Goal: Transaction & Acquisition: Register for event/course

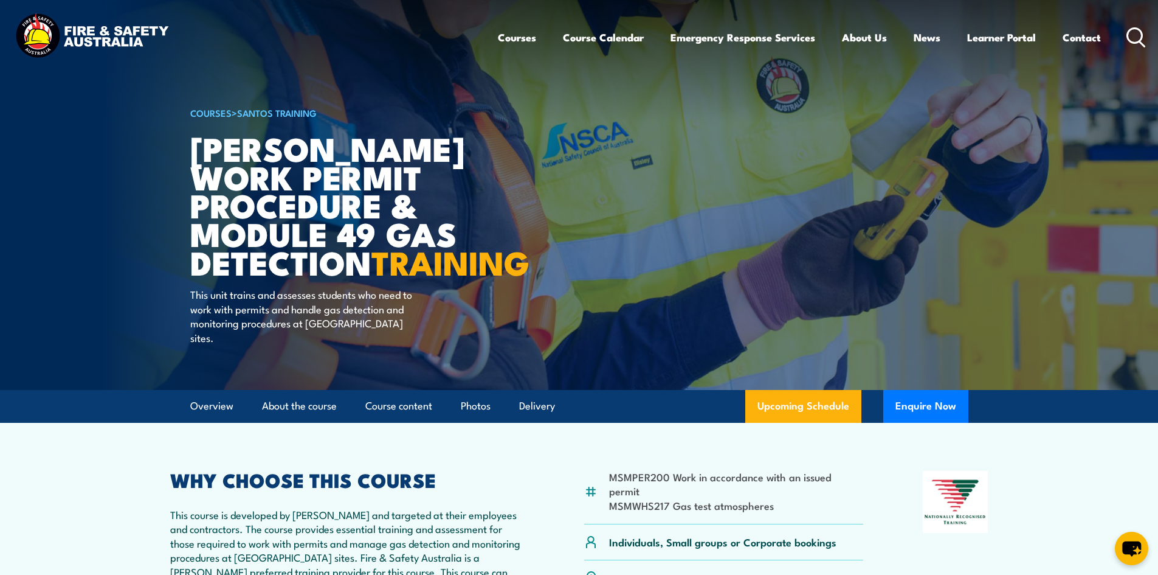
click at [593, 39] on link "Course Calendar" at bounding box center [603, 37] width 81 height 32
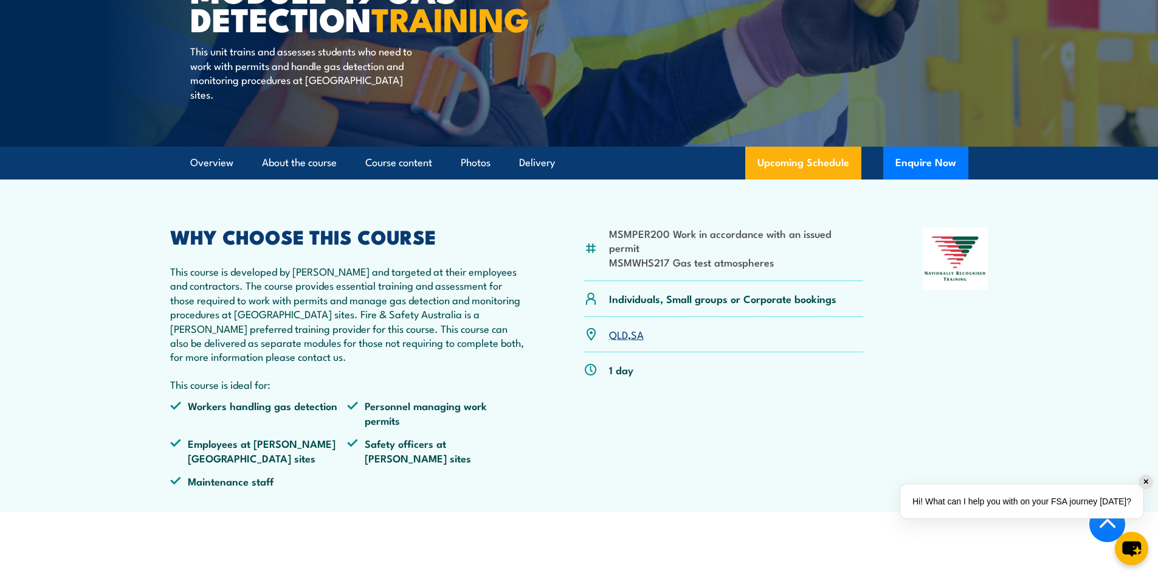
click at [615, 334] on link "QLD" at bounding box center [618, 333] width 19 height 15
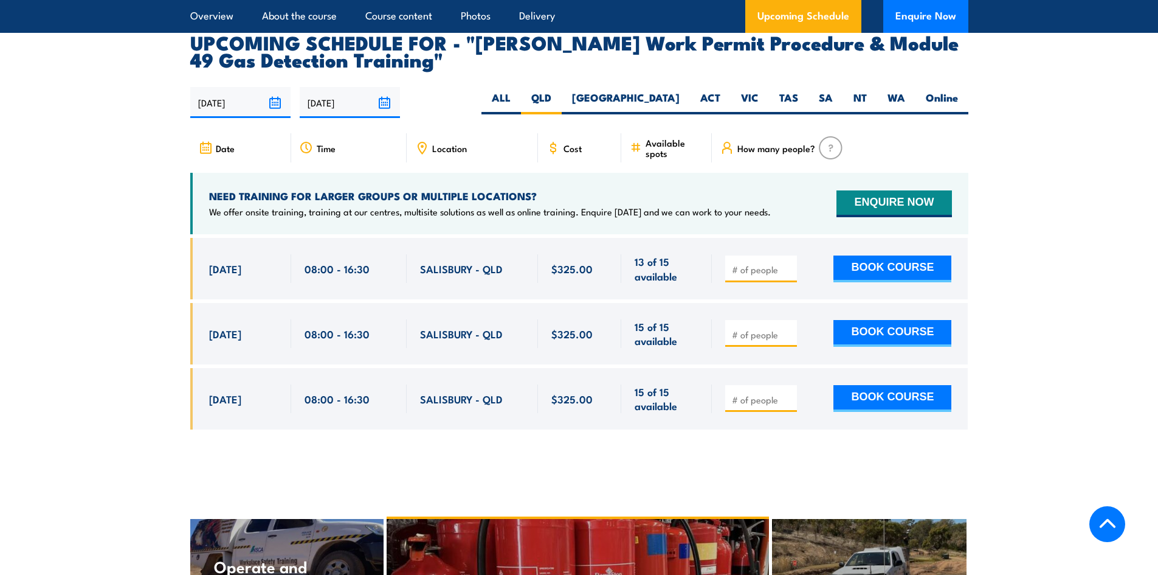
scroll to position [2008, 0]
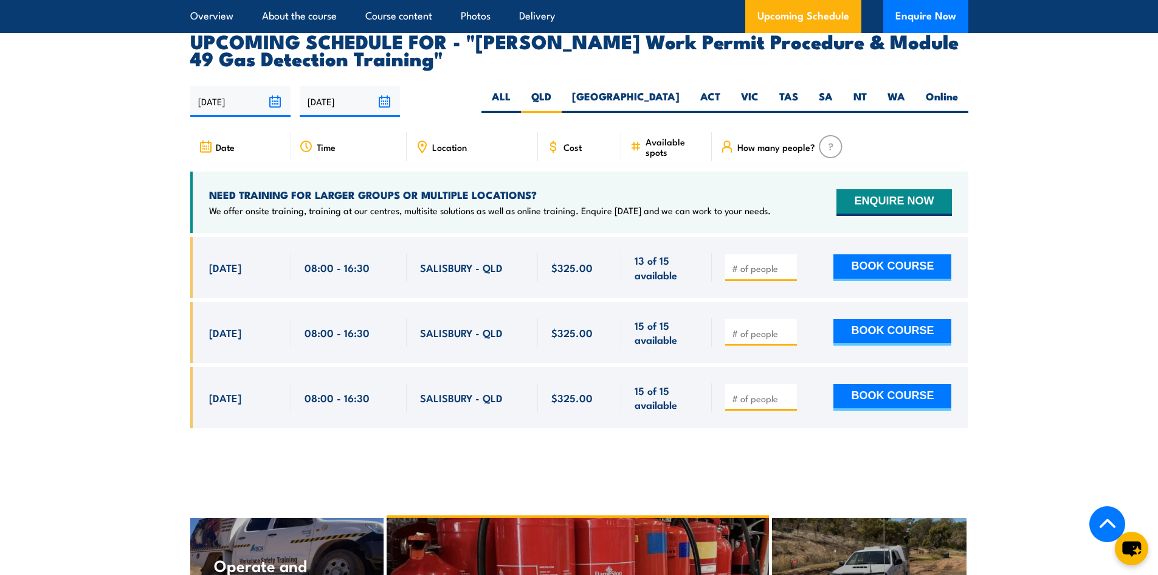
click at [737, 262] on input "number" at bounding box center [762, 268] width 61 height 12
type input "1"
click at [877, 254] on button "BOOK COURSE" at bounding box center [893, 267] width 118 height 27
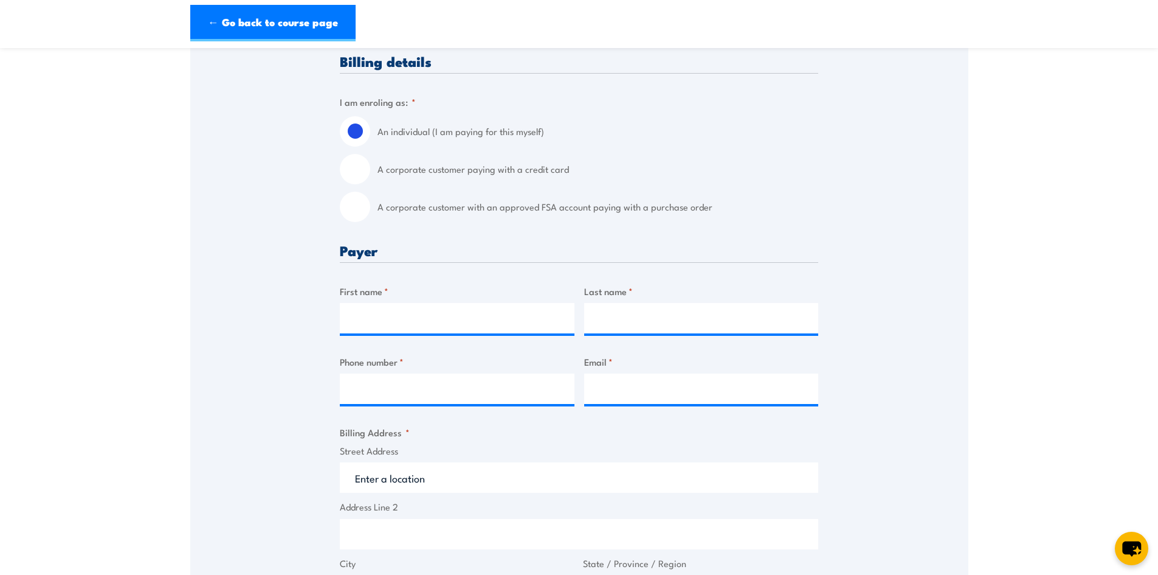
scroll to position [304, 0]
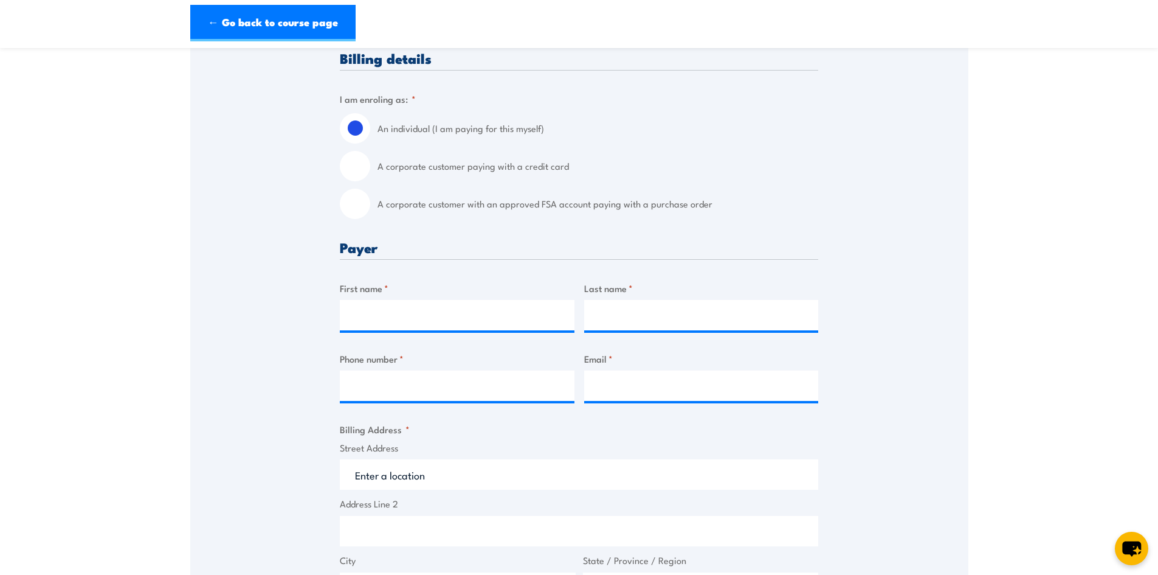
click at [359, 170] on input "A corporate customer paying with a credit card" at bounding box center [355, 166] width 30 height 30
radio input "true"
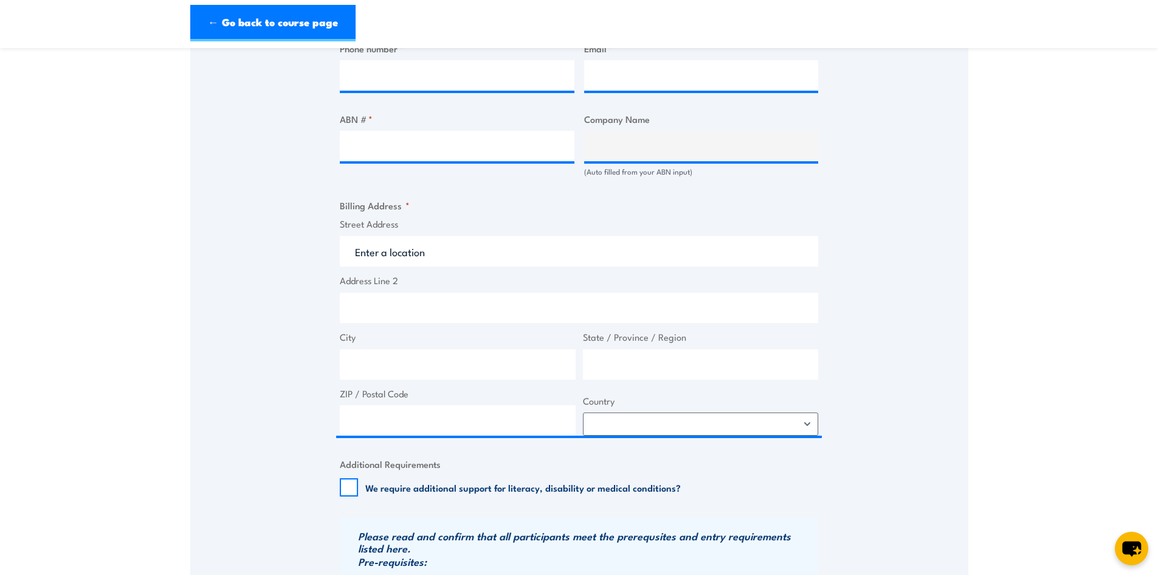
scroll to position [486, 0]
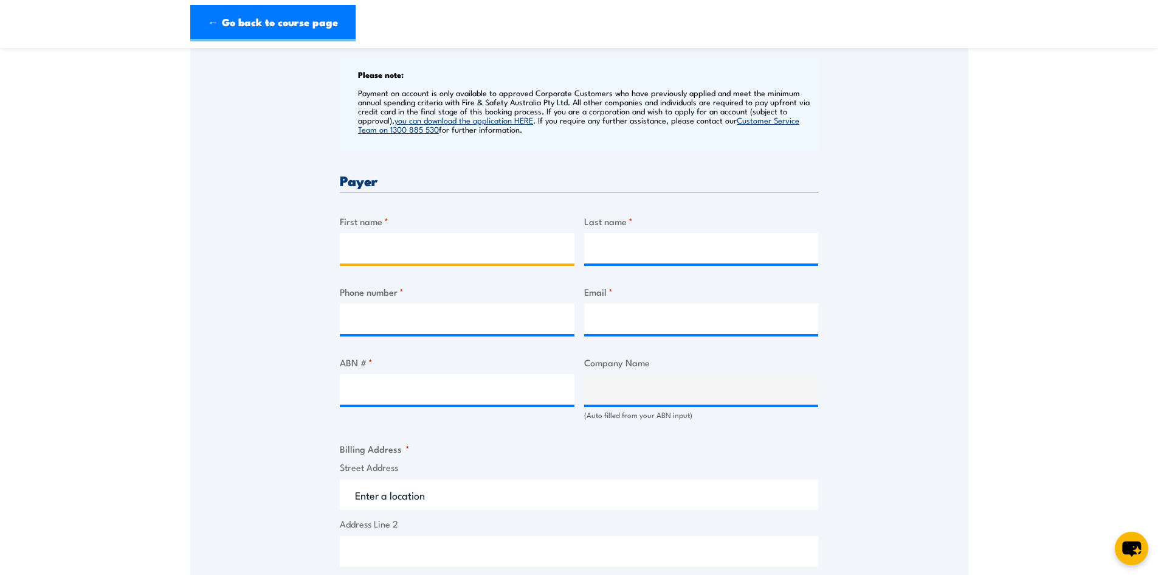
click at [398, 240] on input "First name *" at bounding box center [457, 248] width 235 height 30
type input "Sally"
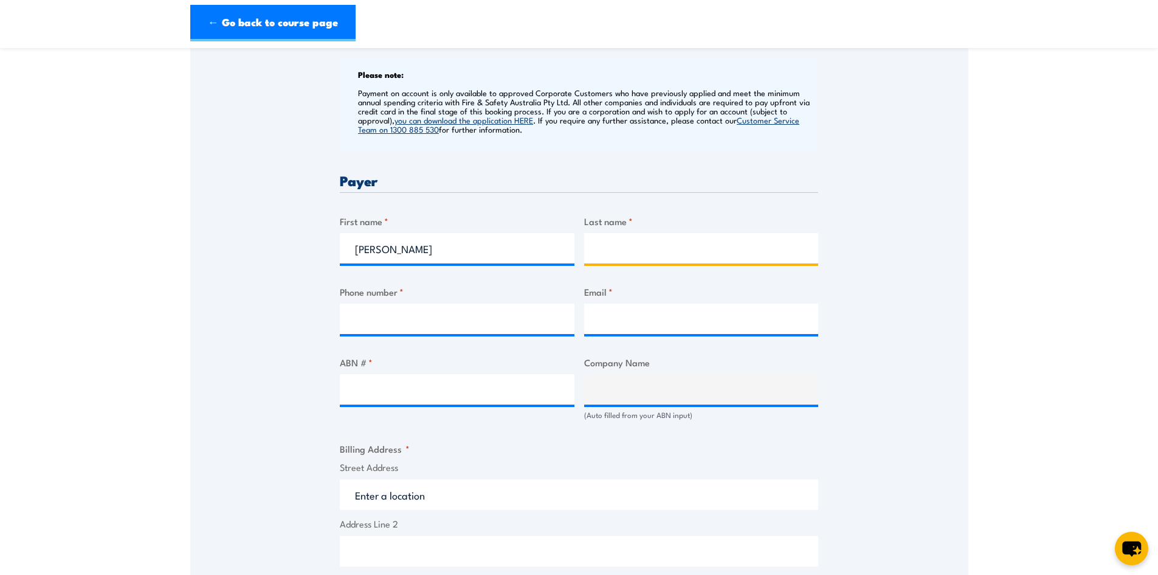
type input "Lamb"
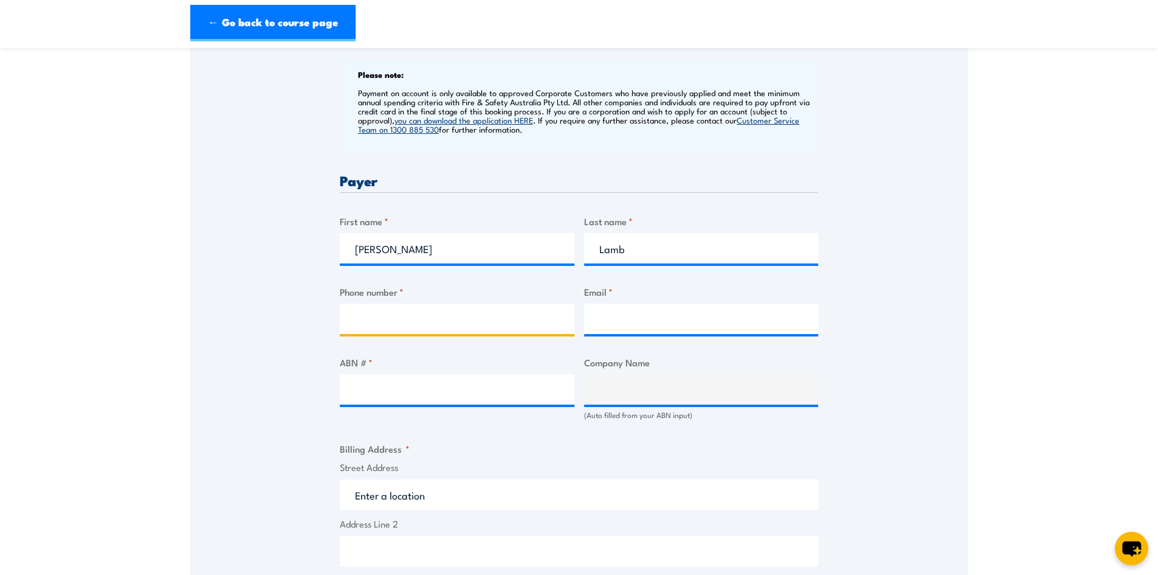
type input "0883312417"
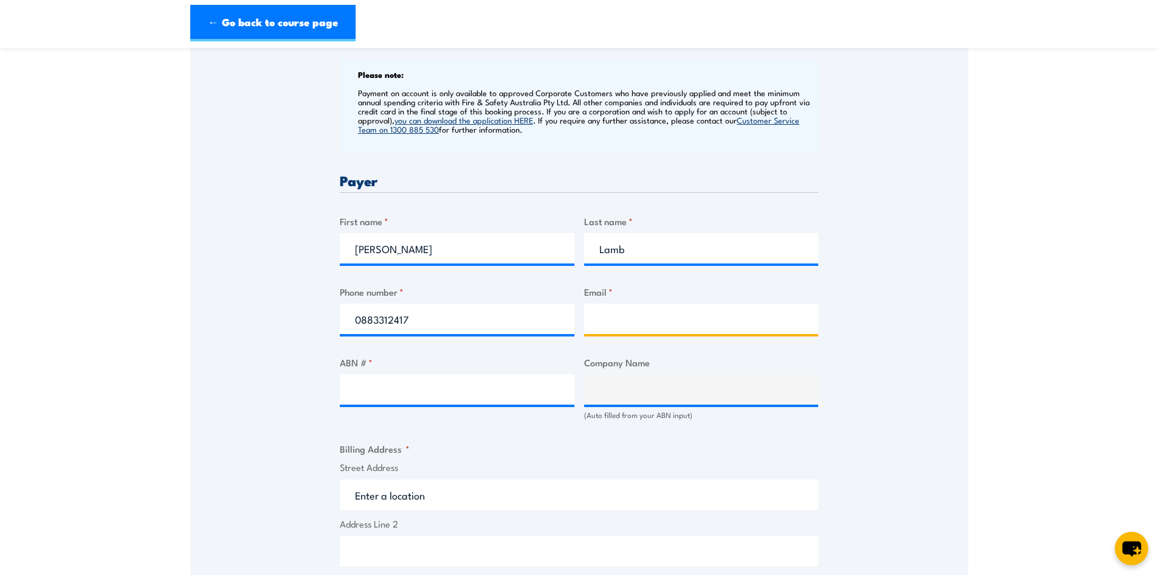
type input "admin@lbwco.com.au"
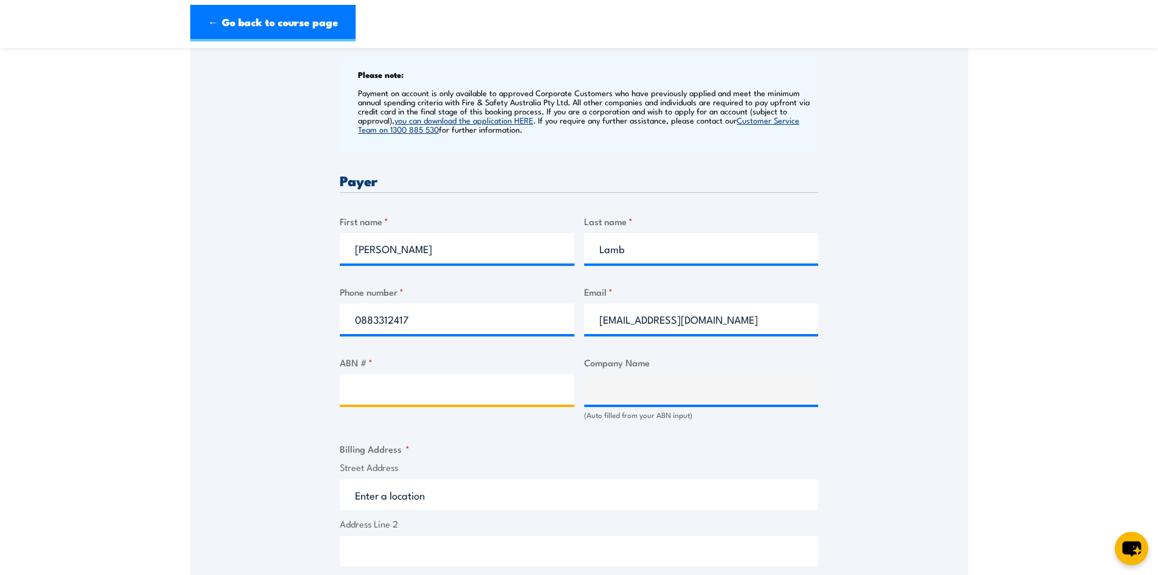
click at [436, 389] on input "ABN # *" at bounding box center [457, 389] width 235 height 30
click at [475, 393] on input "ABN # *" at bounding box center [457, 389] width 235 height 30
paste input "58 126 992 274"
type input "58 126 992 274"
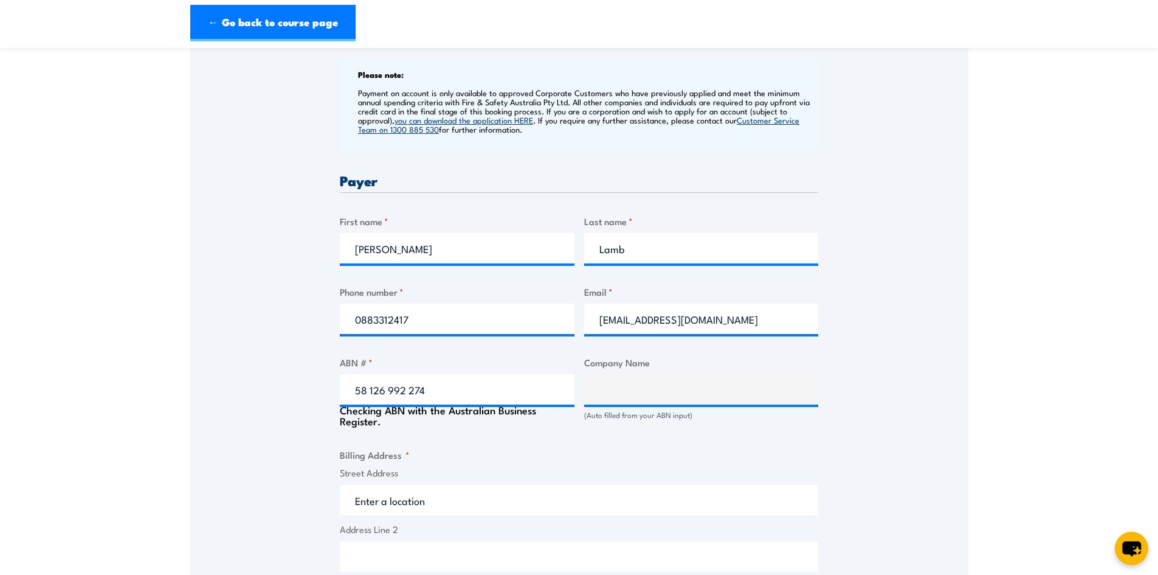
type input "LBW CO PTY LTD"
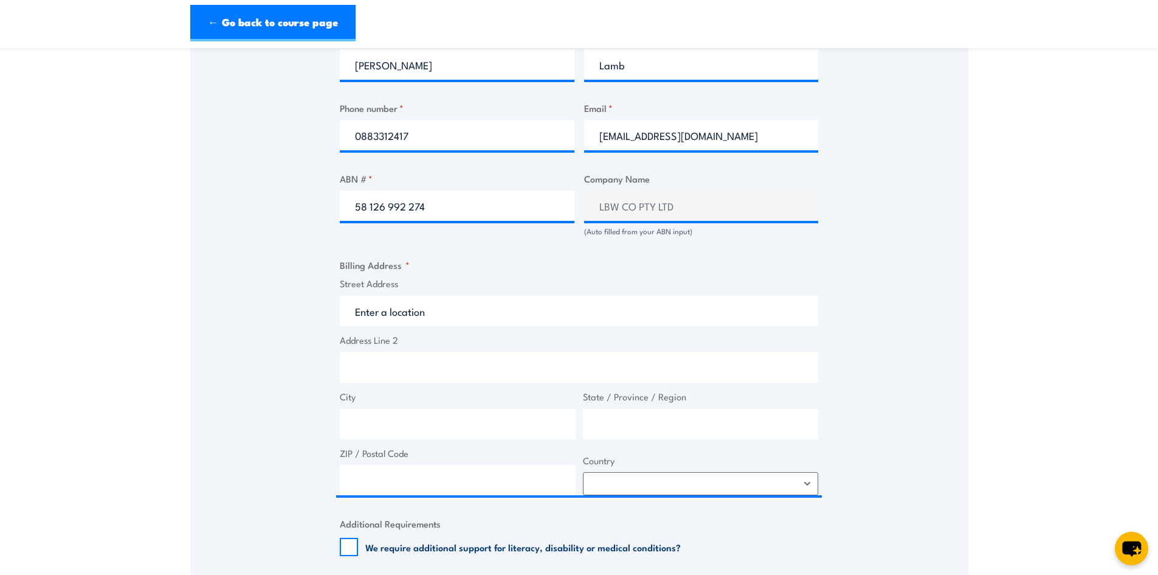
scroll to position [730, 0]
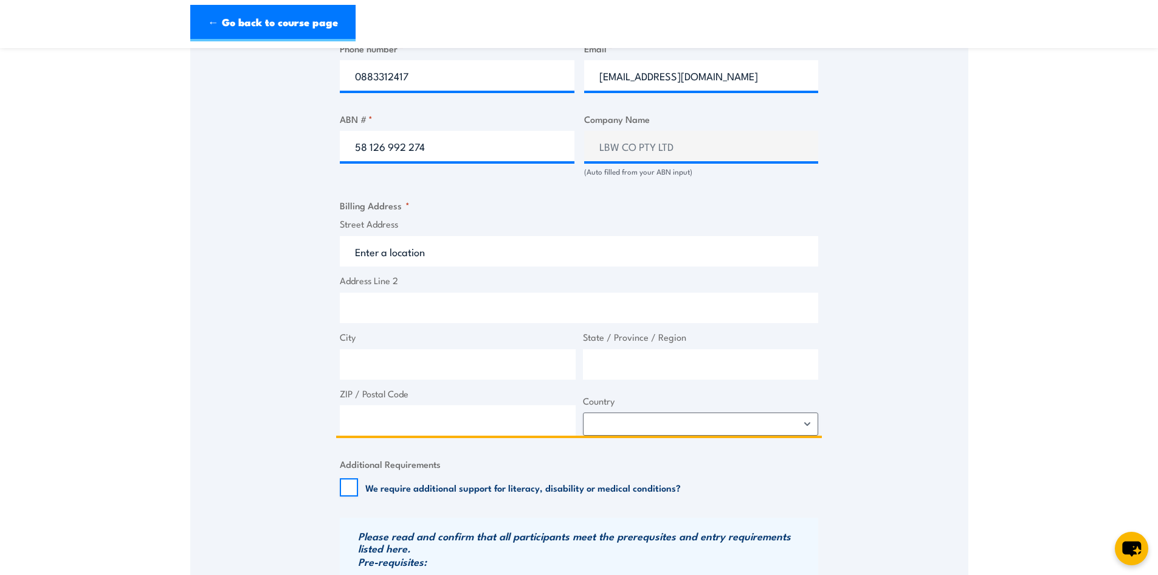
click at [536, 252] on input "Street Address" at bounding box center [579, 251] width 478 height 30
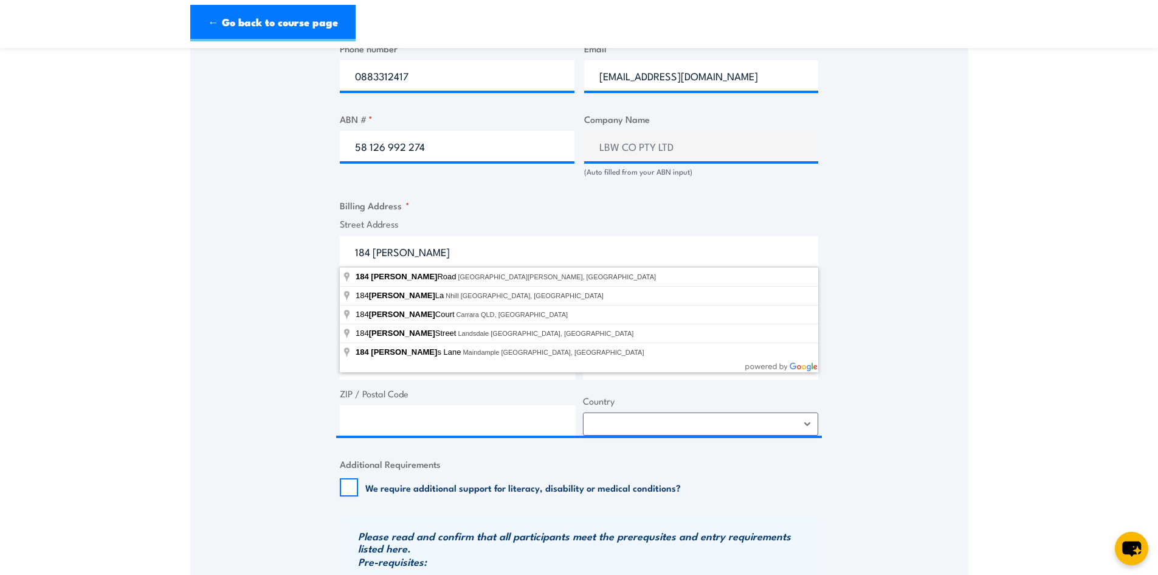
type input "184 Magill Road, Norwood SA, Australia"
type input "184 Magill Rd"
type input "Norwood"
type input "[GEOGRAPHIC_DATA]"
type input "5067"
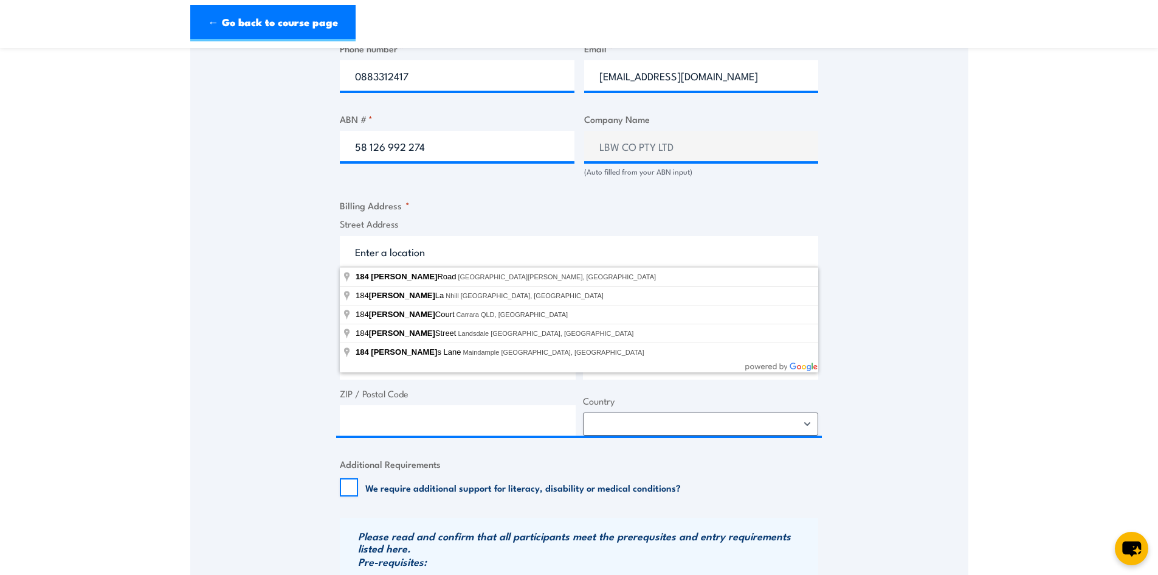
select select "Australia"
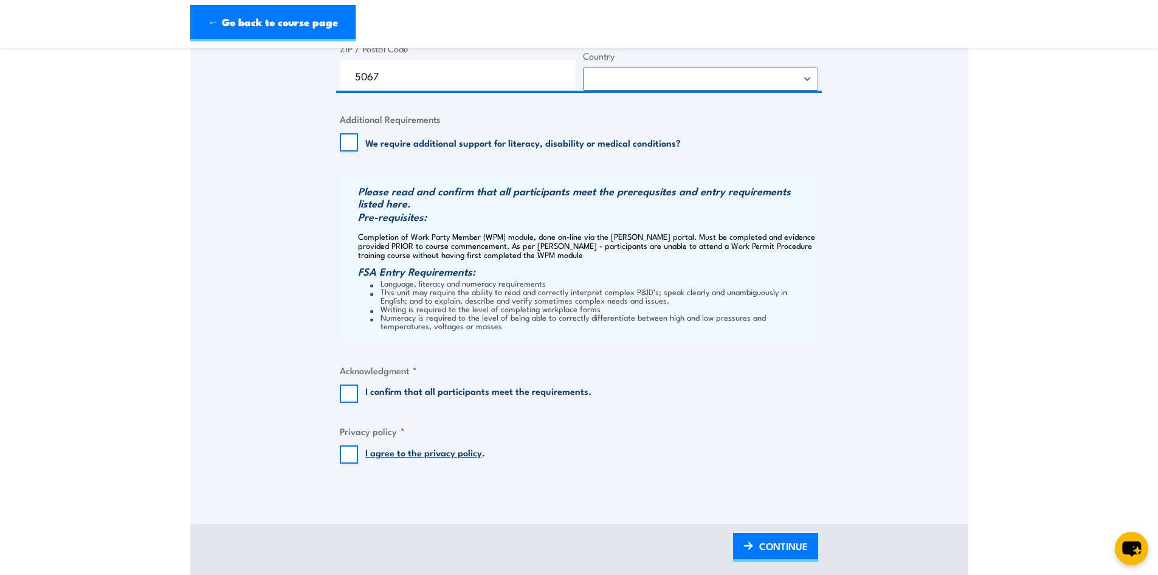
scroll to position [1094, 0]
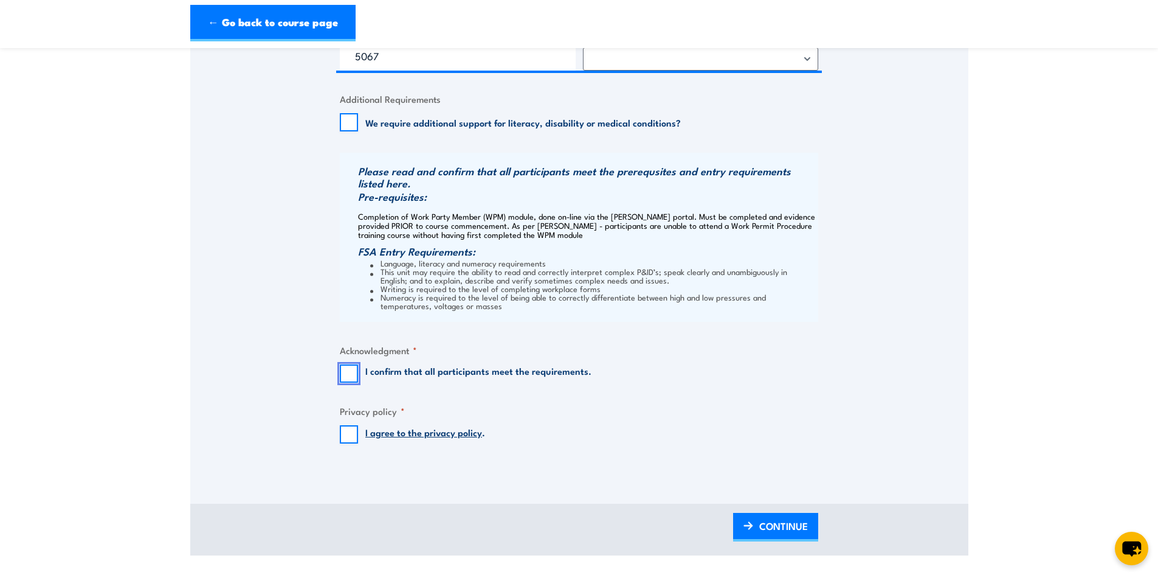
click at [349, 371] on input "I confirm that all participants meet the requirements." at bounding box center [349, 373] width 18 height 18
checkbox input "true"
click at [345, 430] on input "I agree to the privacy policy ." at bounding box center [349, 434] width 18 height 18
checkbox input "true"
click at [778, 517] on span "CONTINUE" at bounding box center [783, 525] width 49 height 32
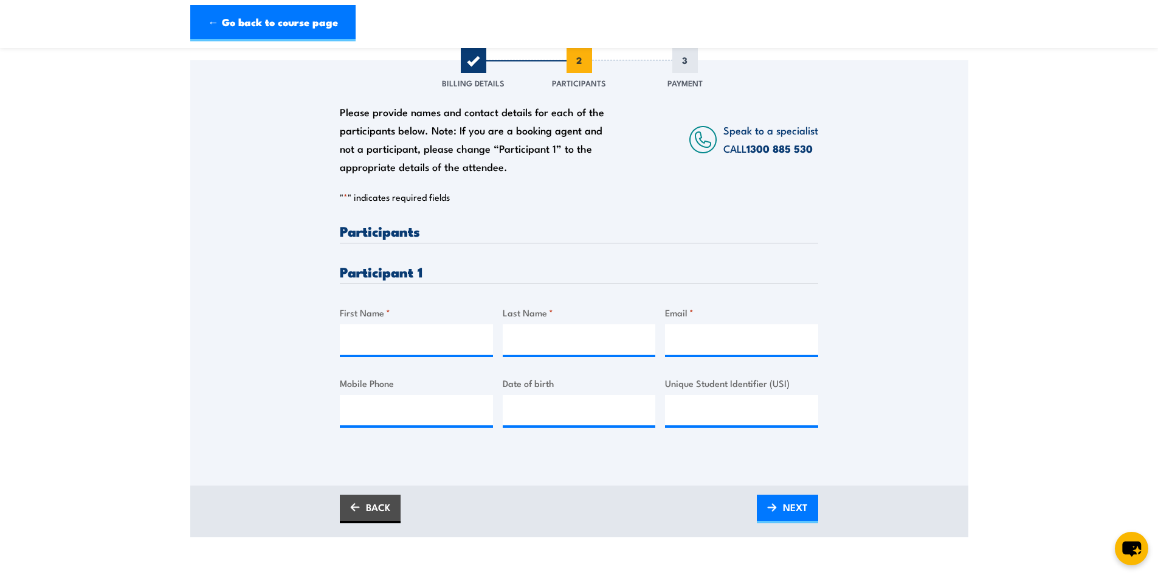
scroll to position [243, 0]
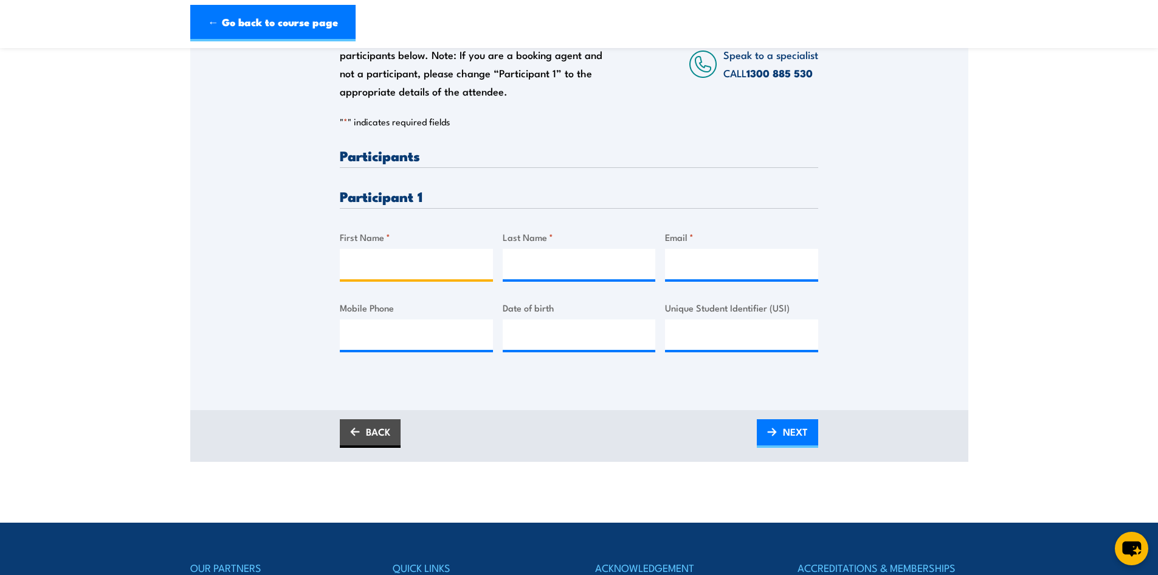
click at [450, 257] on input "First Name *" at bounding box center [416, 264] width 153 height 30
type input "Ayla"
type input "Hausen"
click at [761, 264] on input "Email *" at bounding box center [741, 264] width 153 height 30
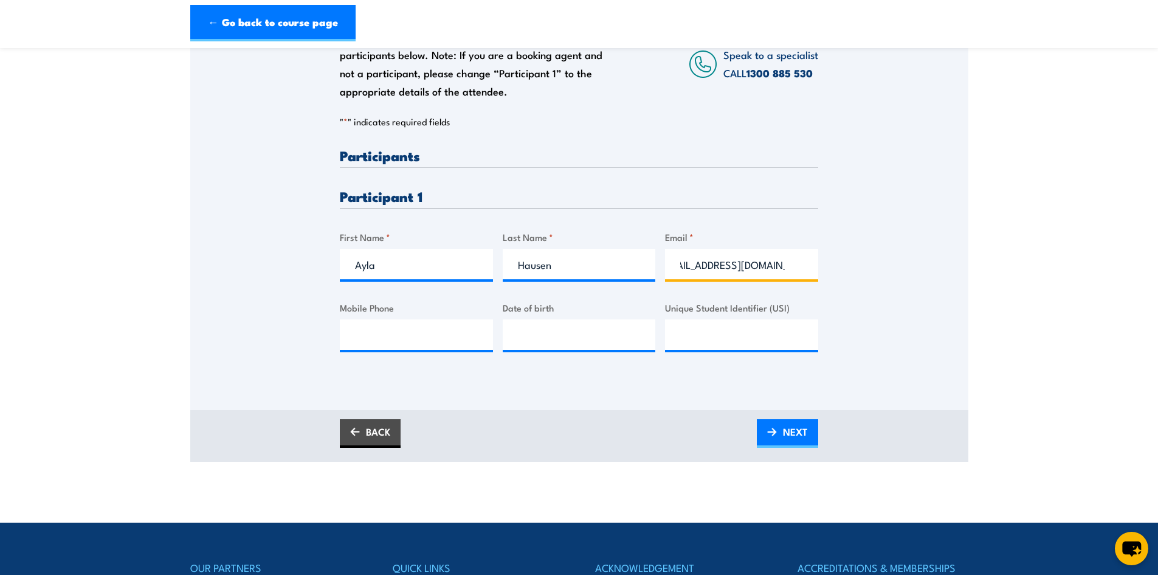
type input "ayla.hausen@lbwco.com.au"
click at [398, 334] on input "Mobile Phone" at bounding box center [416, 334] width 153 height 30
click at [226, 355] on div "Please provide names and contact details for each of the participants below. No…" at bounding box center [579, 180] width 778 height 391
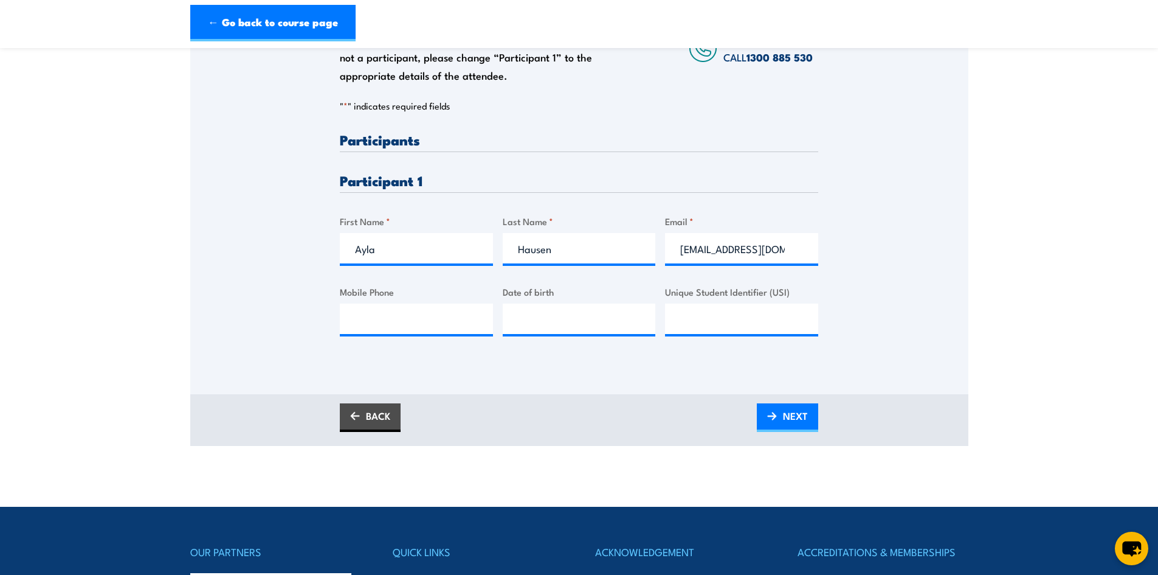
scroll to position [238, 0]
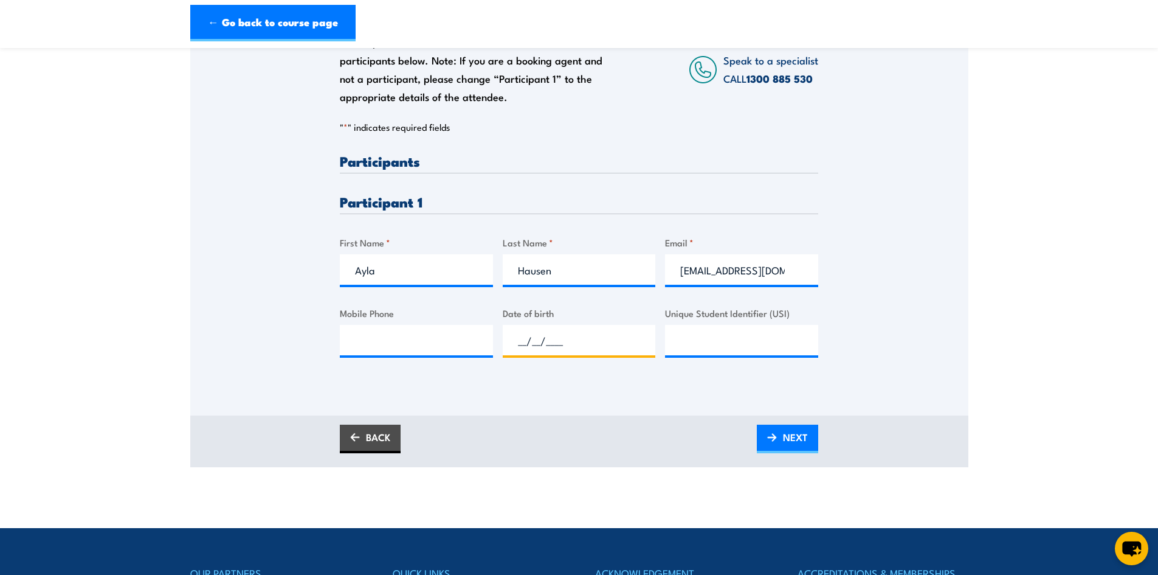
click at [545, 345] on input "__/__/____" at bounding box center [579, 340] width 153 height 30
type input "19/06/2002"
click at [784, 432] on span "NEXT" at bounding box center [795, 437] width 25 height 32
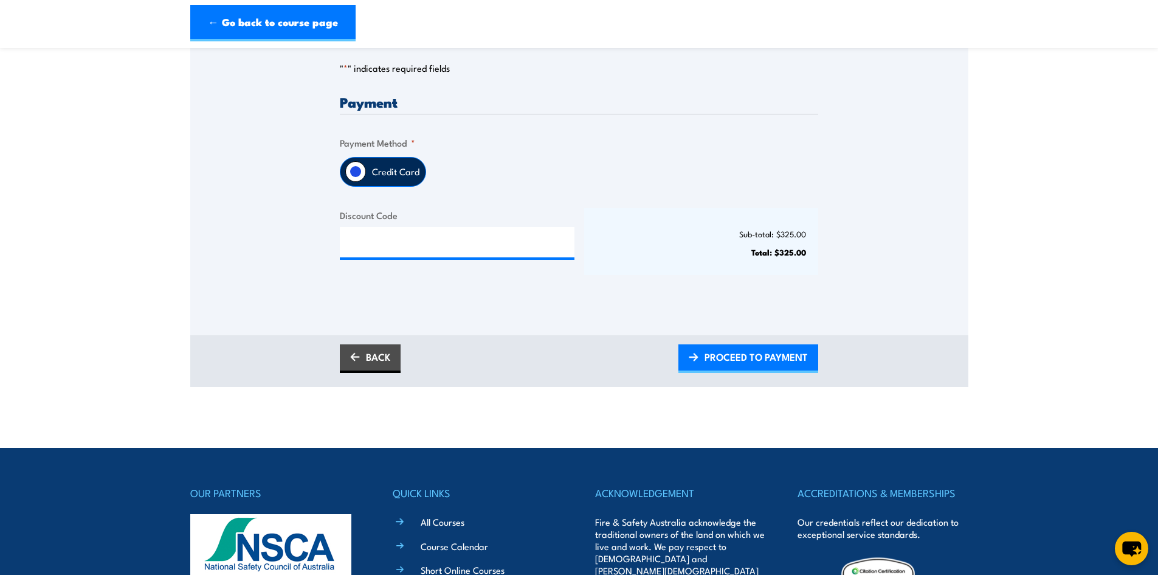
scroll to position [304, 0]
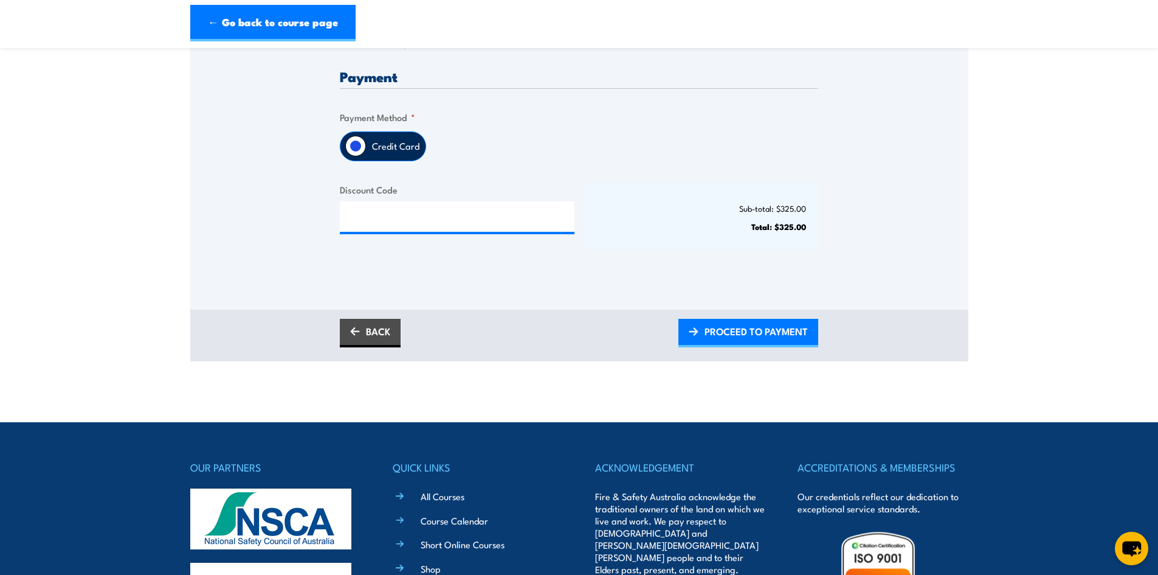
click at [375, 336] on link "BACK" at bounding box center [370, 333] width 61 height 29
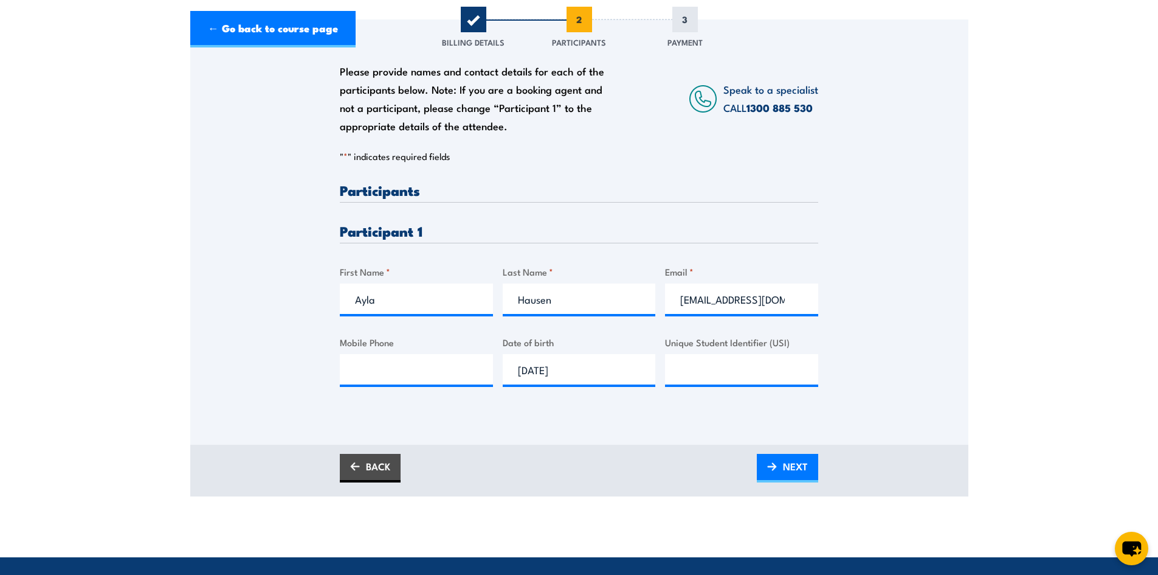
scroll to position [243, 0]
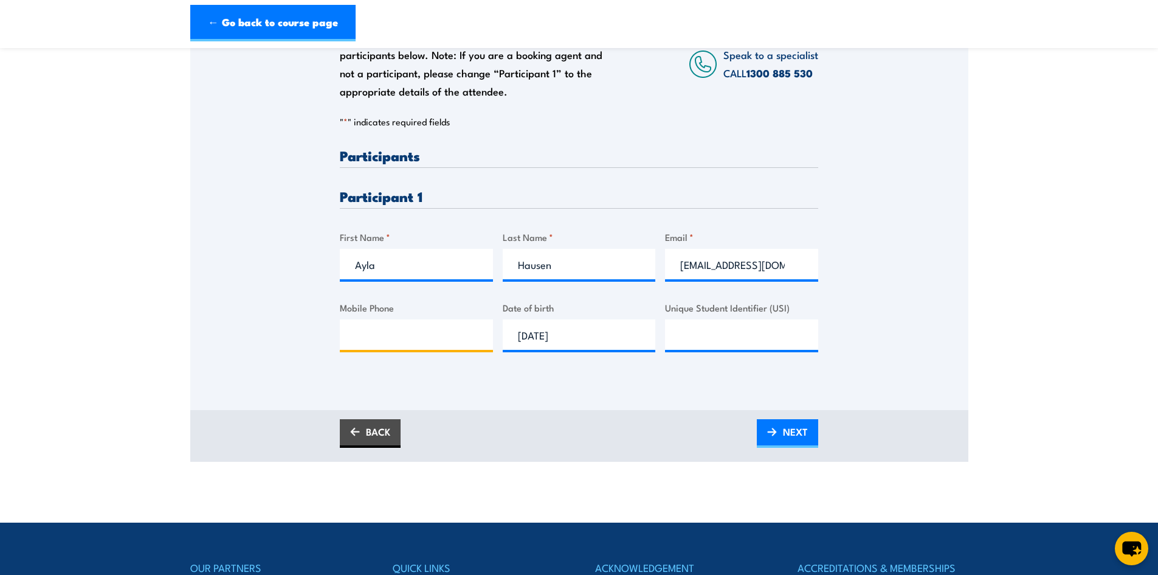
click at [442, 332] on input "Mobile Phone" at bounding box center [416, 334] width 153 height 30
type input "0490282500"
click at [799, 428] on span "NEXT" at bounding box center [795, 431] width 25 height 32
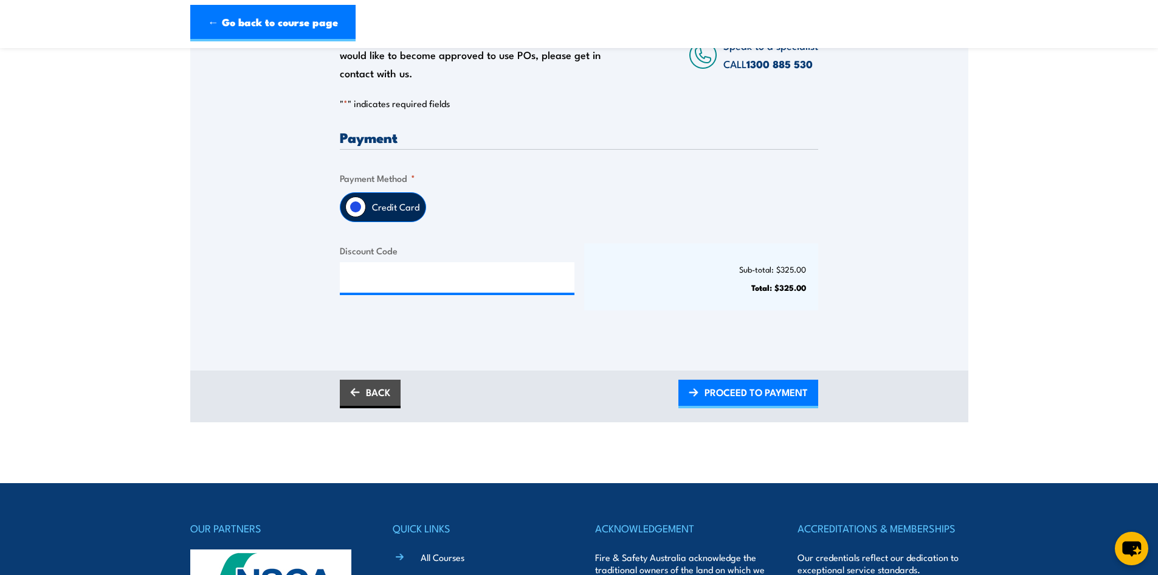
click at [724, 395] on span "PROCEED TO PAYMENT" at bounding box center [756, 392] width 103 height 32
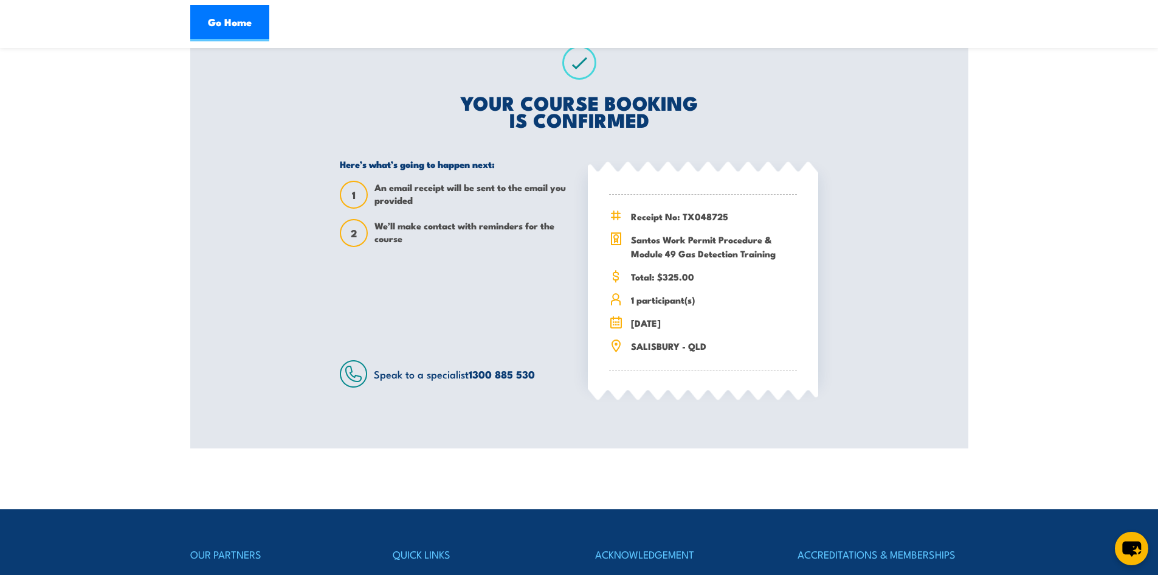
scroll to position [182, 0]
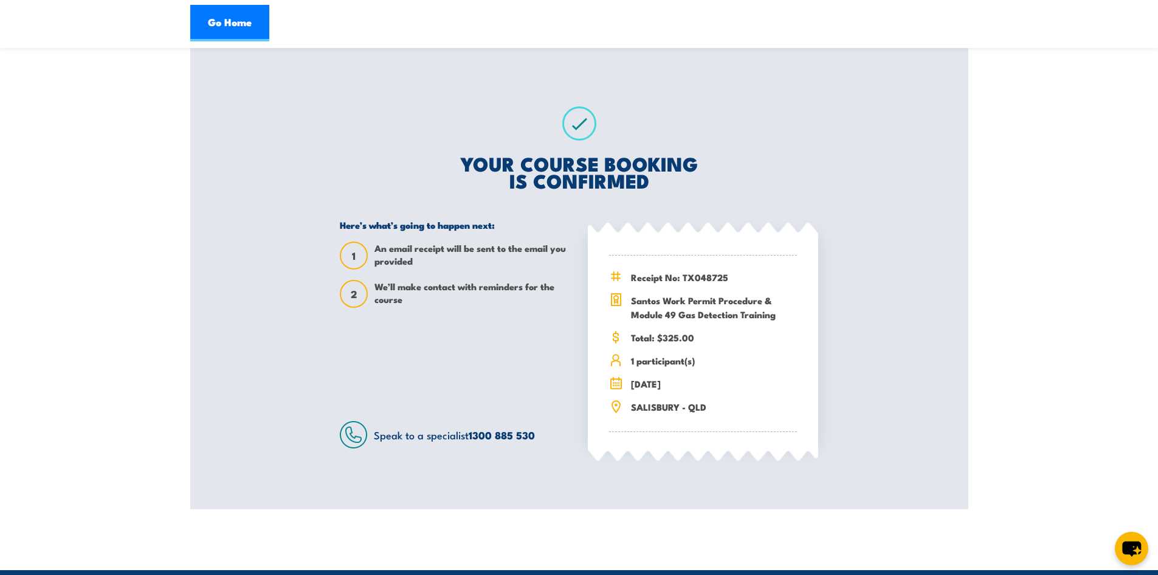
click at [235, 22] on link "Go Home" at bounding box center [229, 23] width 79 height 36
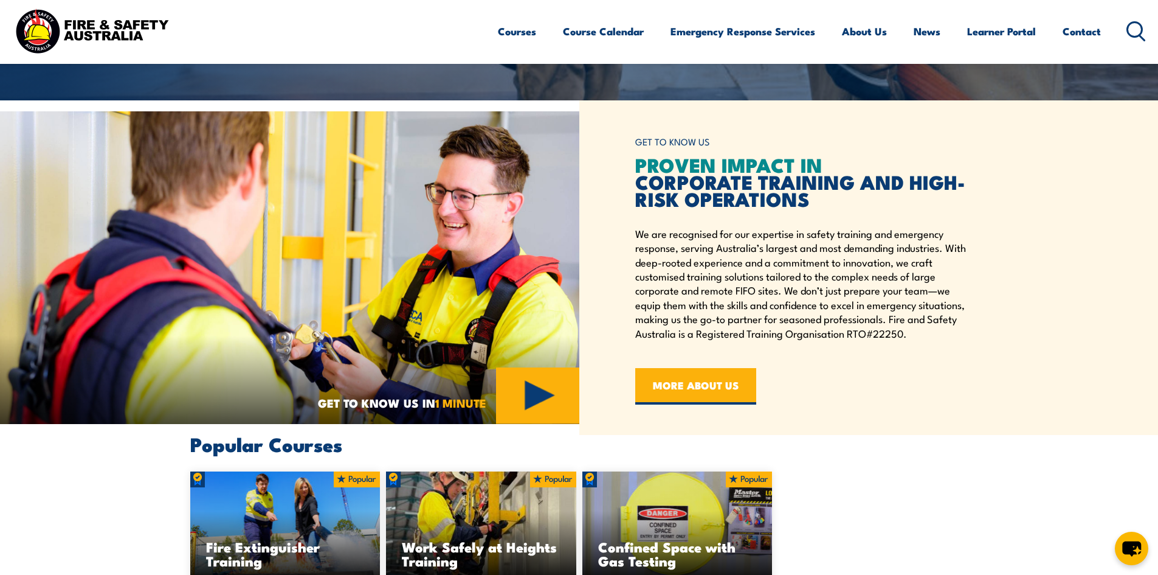
scroll to position [365, 0]
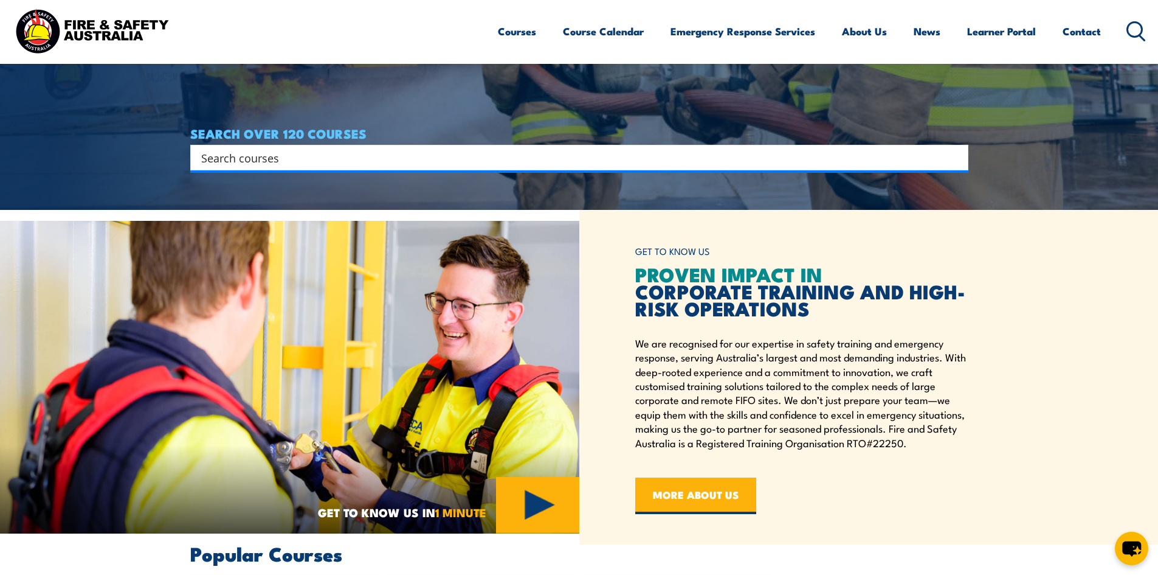
click at [219, 155] on input "Search input" at bounding box center [571, 157] width 741 height 18
type input "santos work permit"
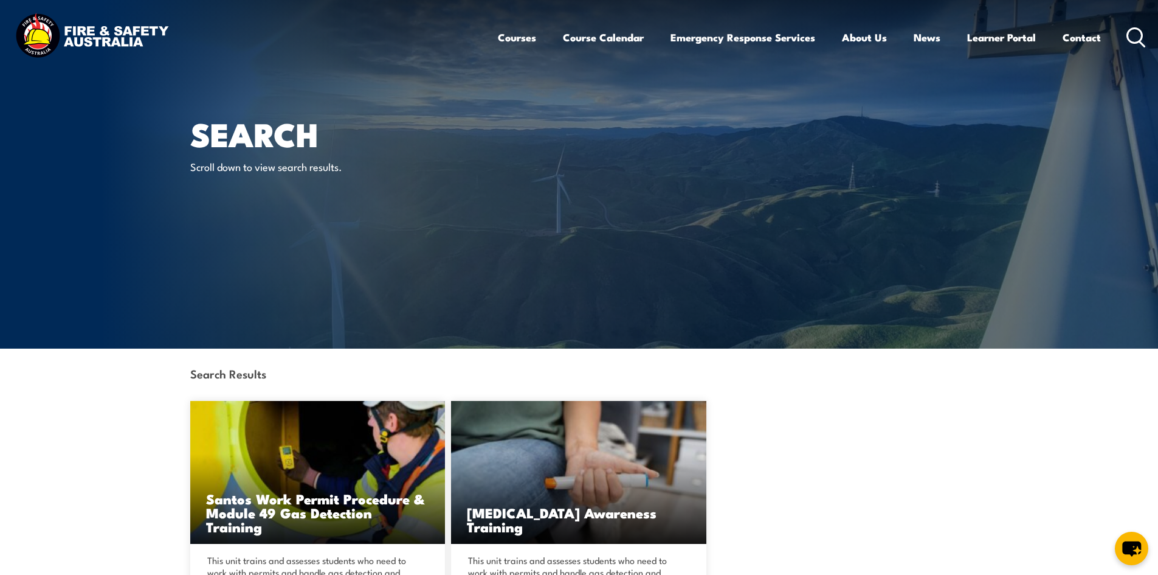
click at [257, 501] on h3 "Santos Work Permit Procedure & Module 49 Gas Detection Training" at bounding box center [318, 512] width 224 height 42
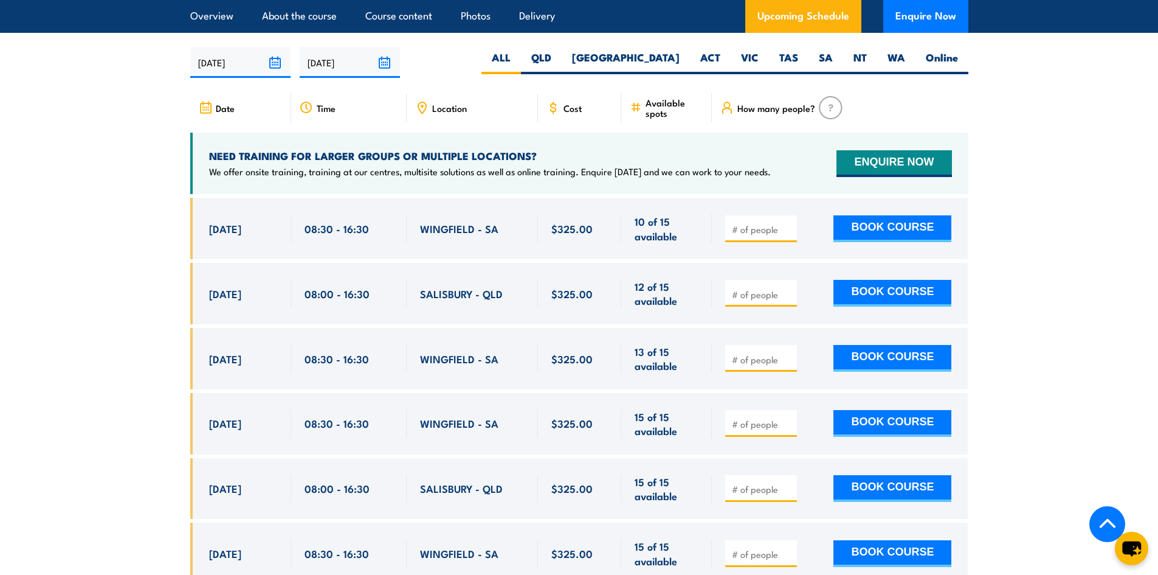
scroll to position [2067, 0]
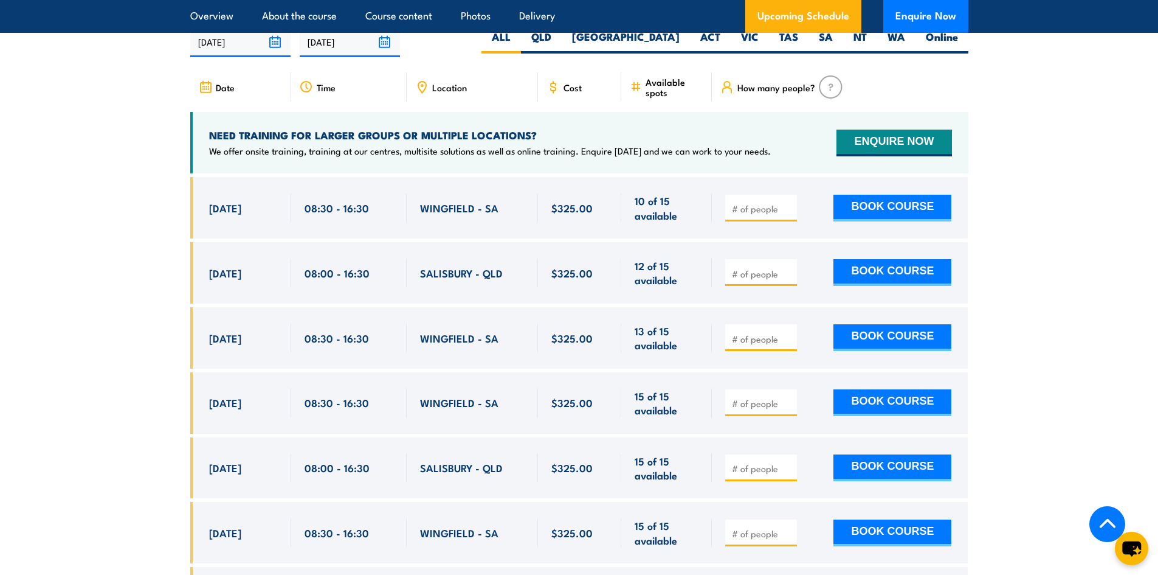
click at [895, 259] on button "BOOK COURSE" at bounding box center [893, 272] width 118 height 27
type input "1"
click at [790, 268] on input "1" at bounding box center [762, 274] width 61 height 12
click at [860, 259] on button "BOOK COURSE" at bounding box center [893, 272] width 118 height 27
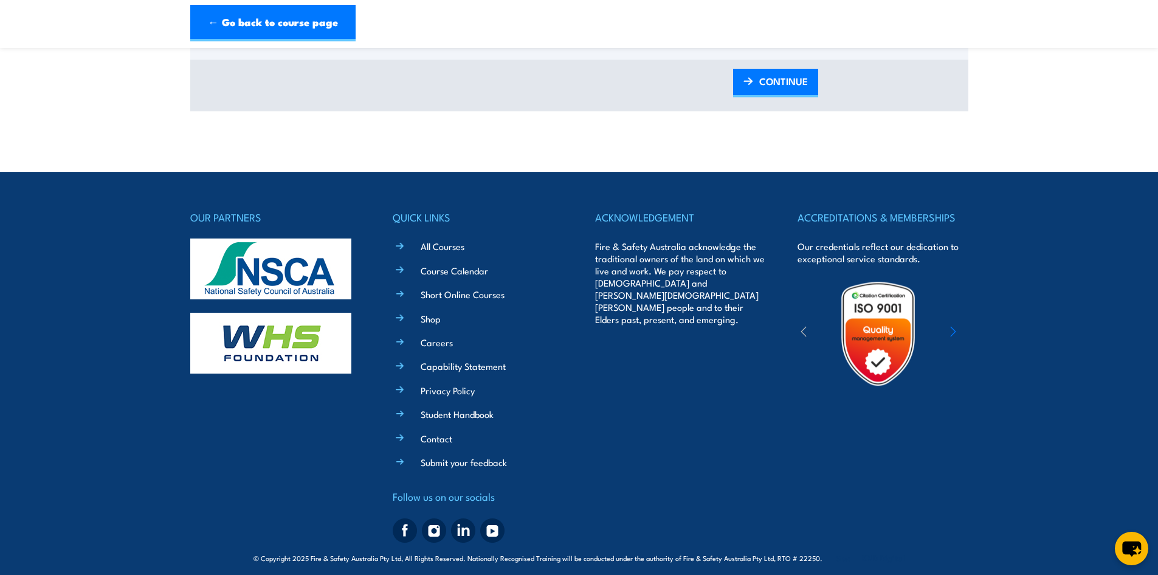
scroll to position [1345, 0]
